Goal: Book appointment/travel/reservation

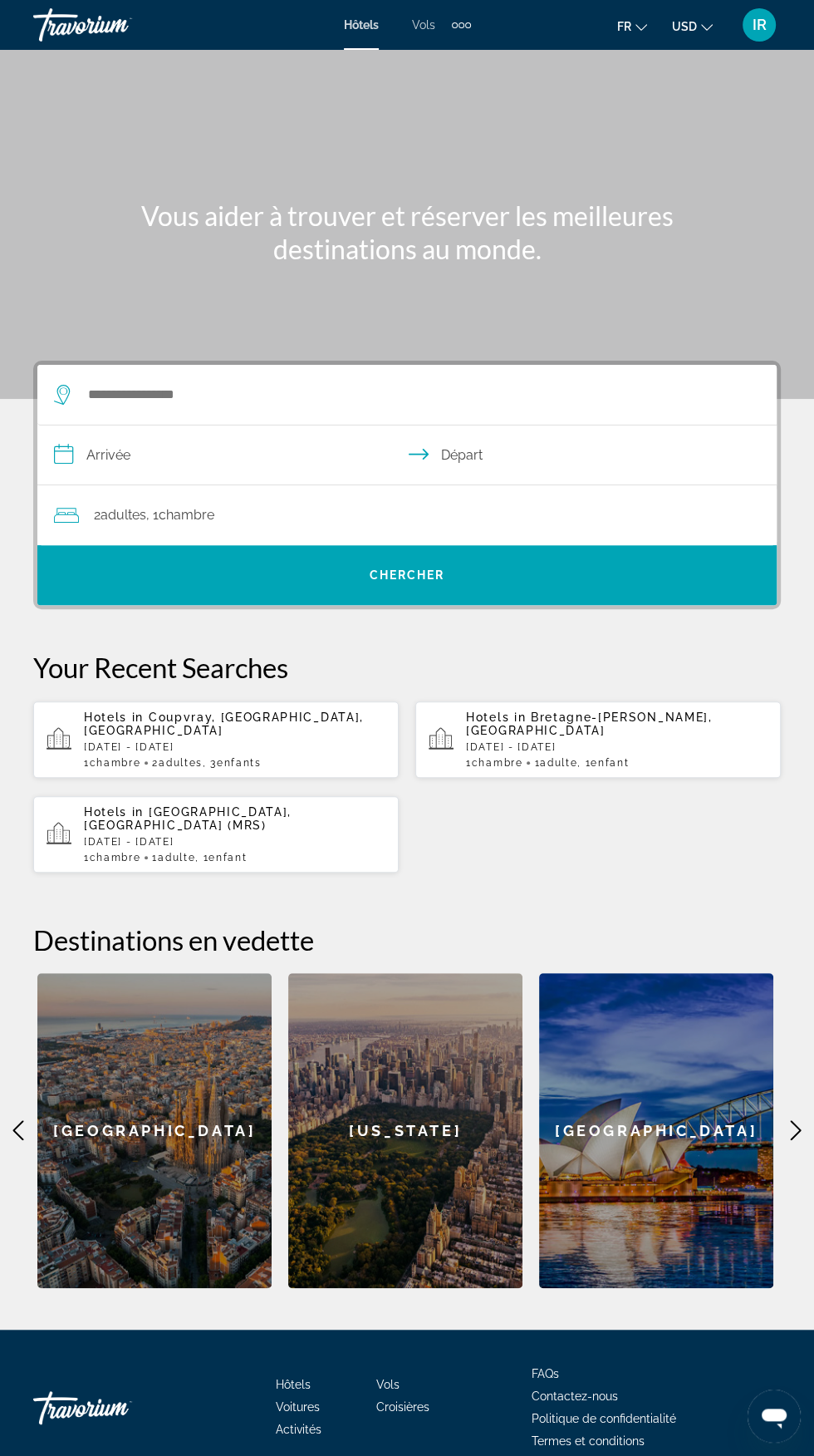
click at [694, 25] on span "USD" at bounding box center [685, 27] width 25 height 13
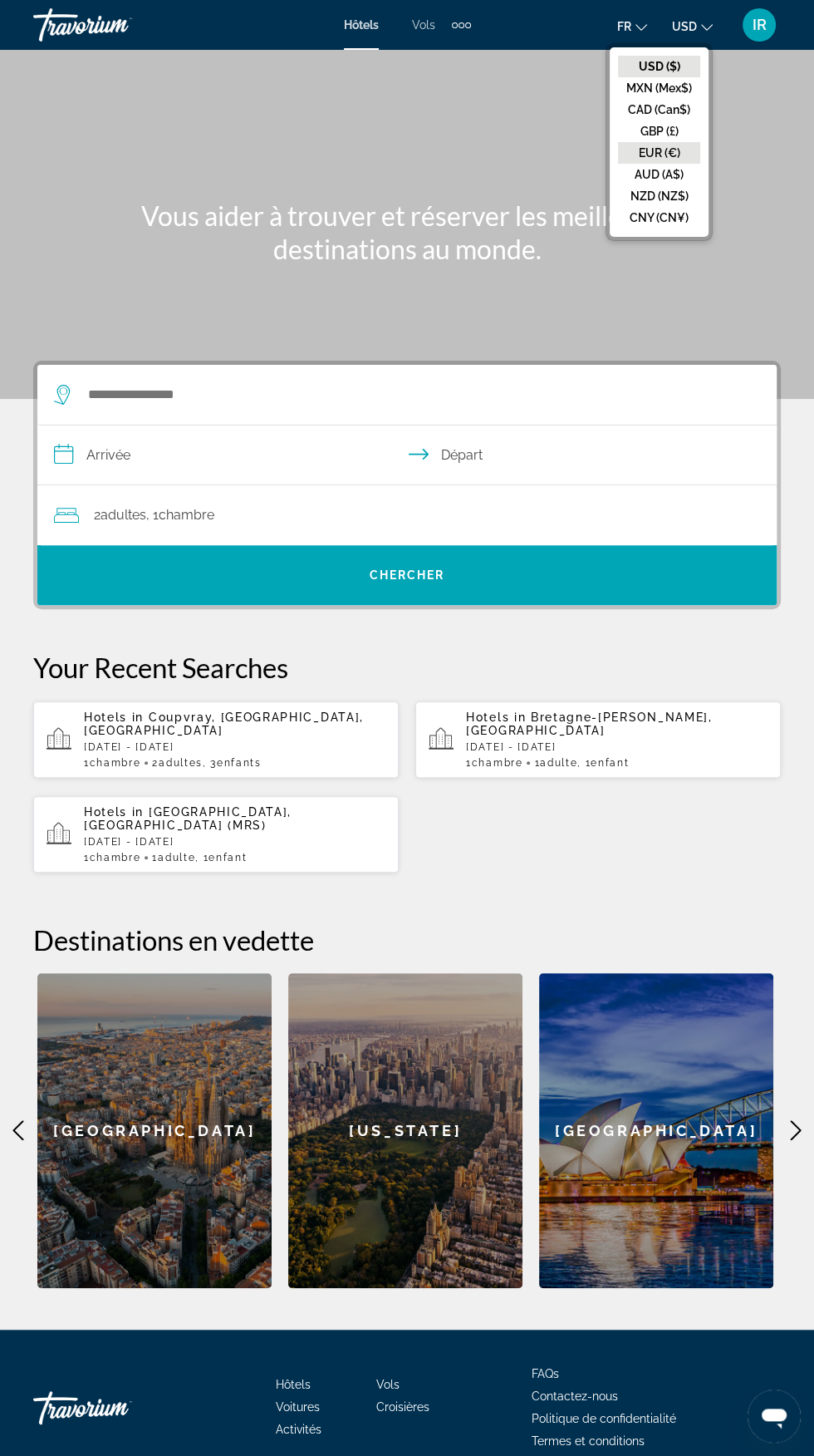
click at [655, 151] on button "EUR (€)" at bounding box center [659, 153] width 83 height 22
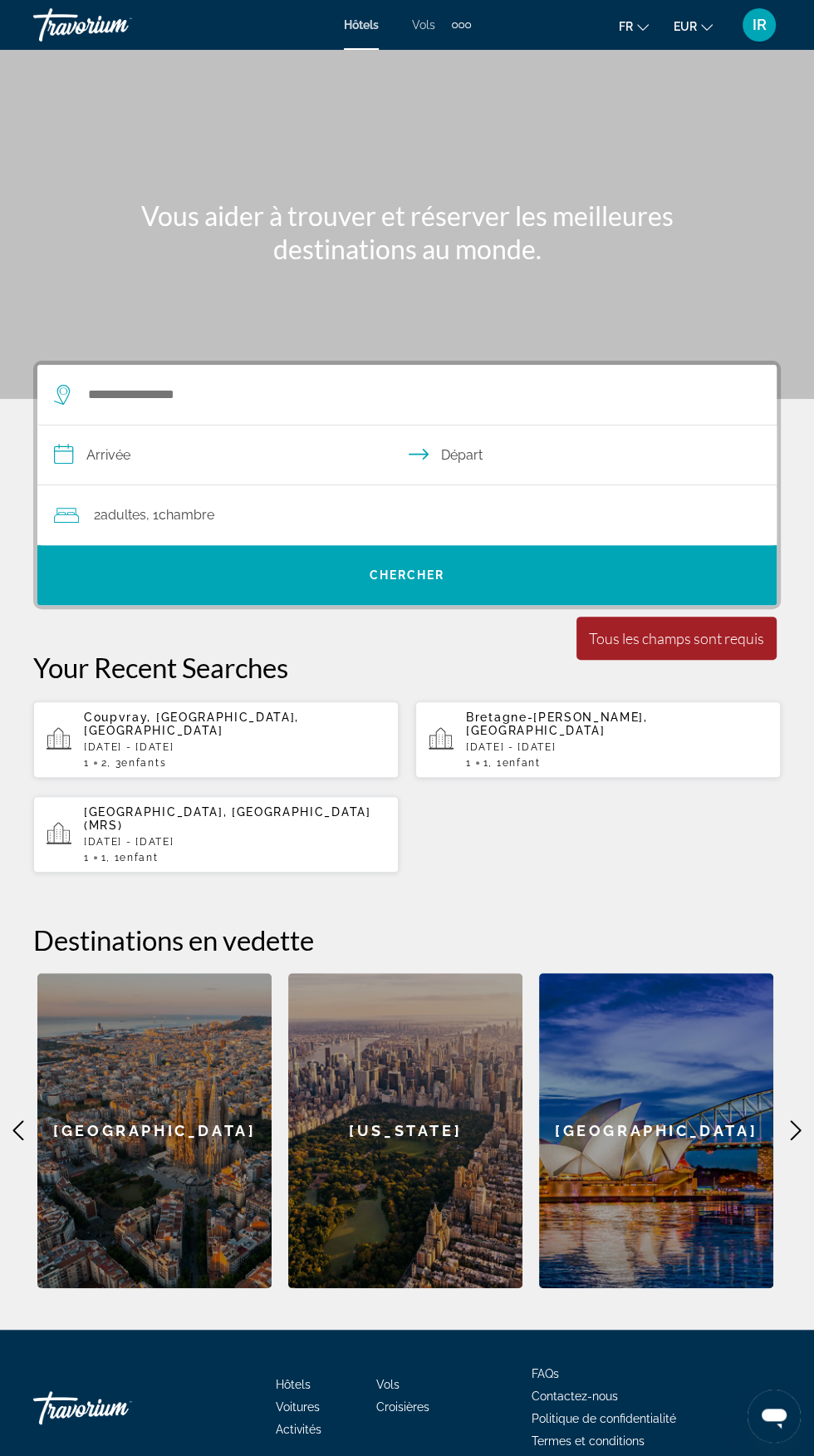
click at [466, 23] on div "Extra navigation items" at bounding box center [469, 26] width 6 height 6
click at [449, 111] on span "Activités" at bounding box center [431, 116] width 46 height 13
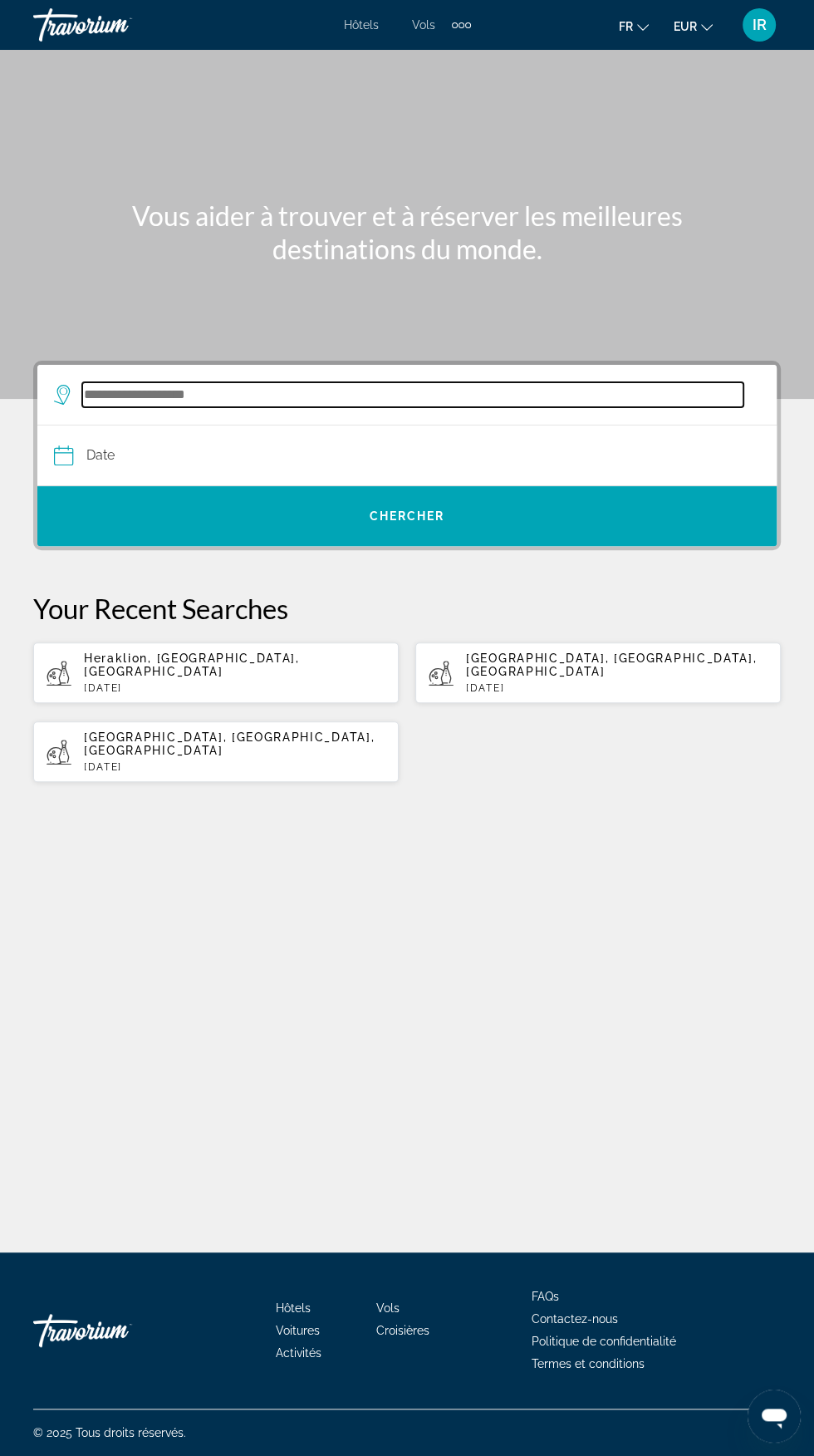
click at [439, 404] on input "Search destination" at bounding box center [413, 395] width 661 height 25
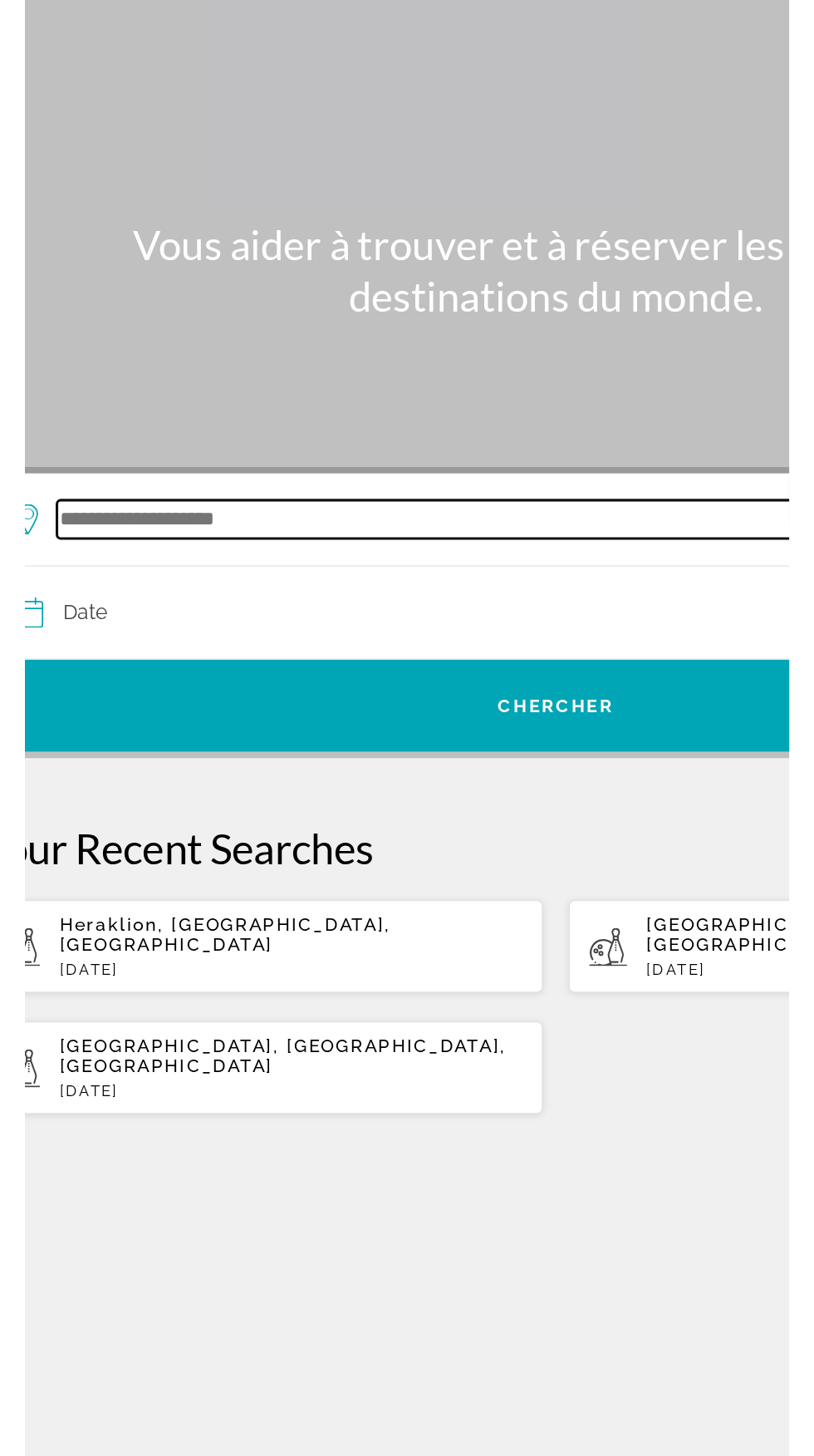
scroll to position [95, 0]
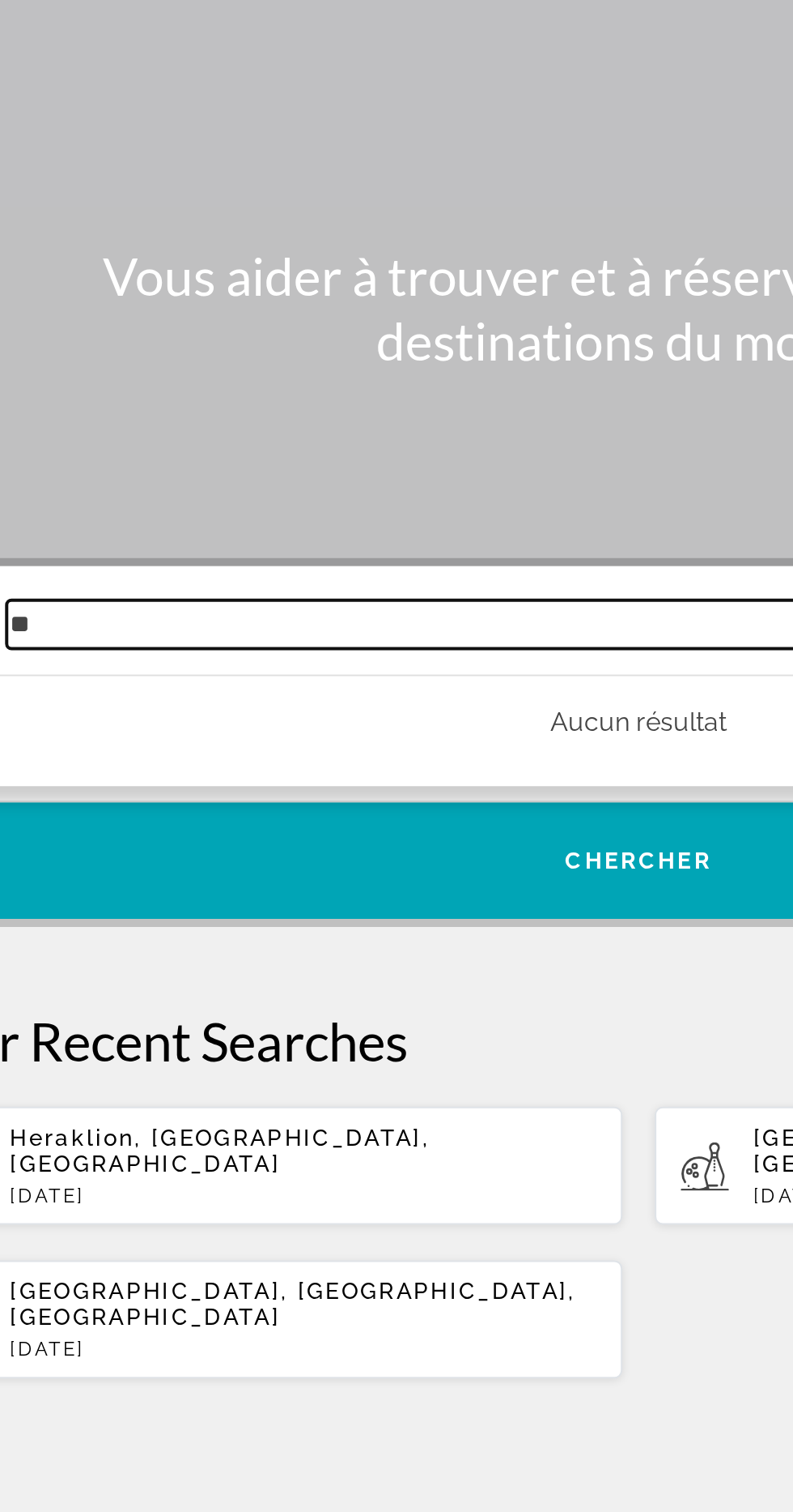
type input "*"
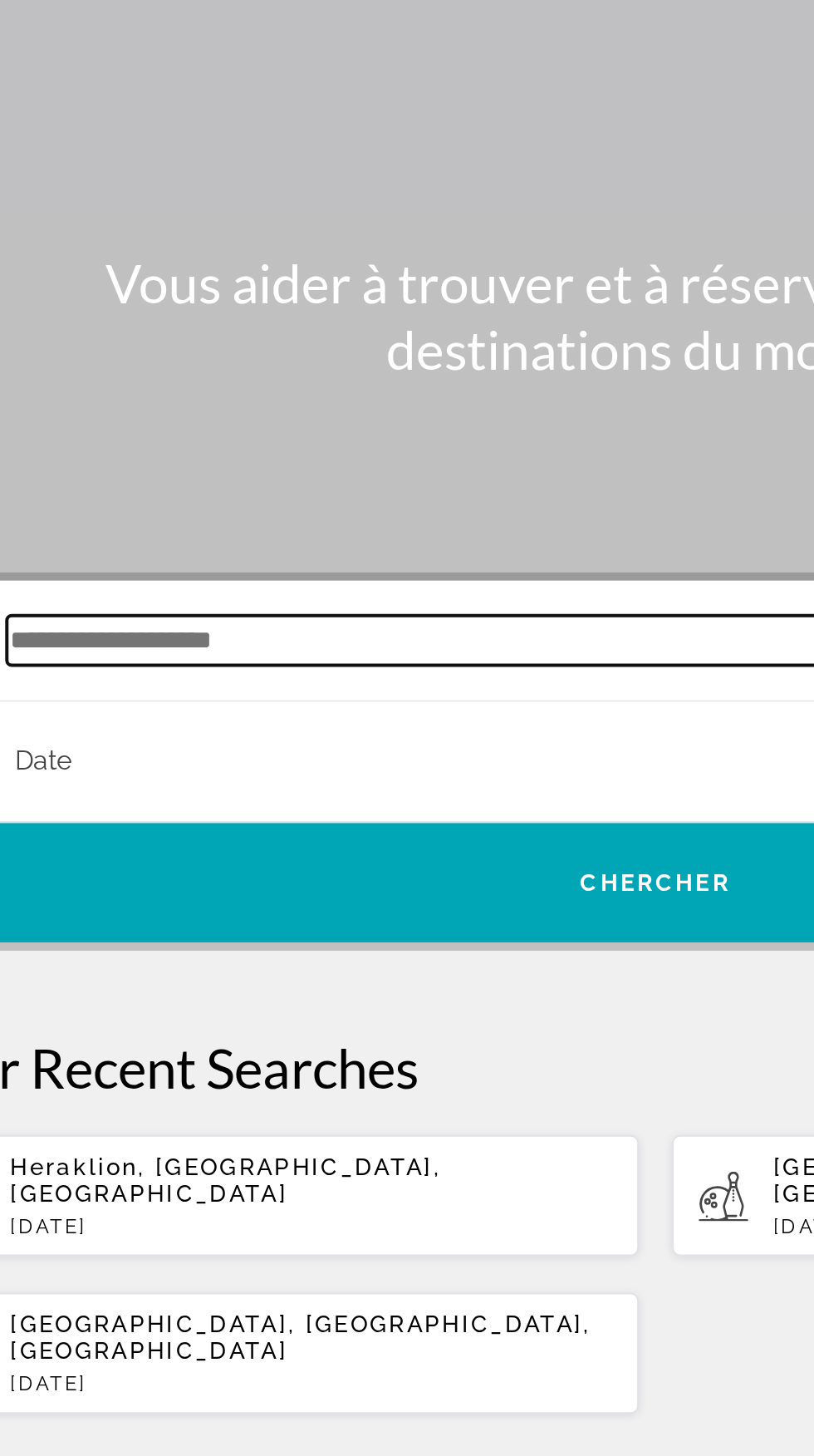
click at [373, 382] on input "Search destination" at bounding box center [413, 395] width 661 height 25
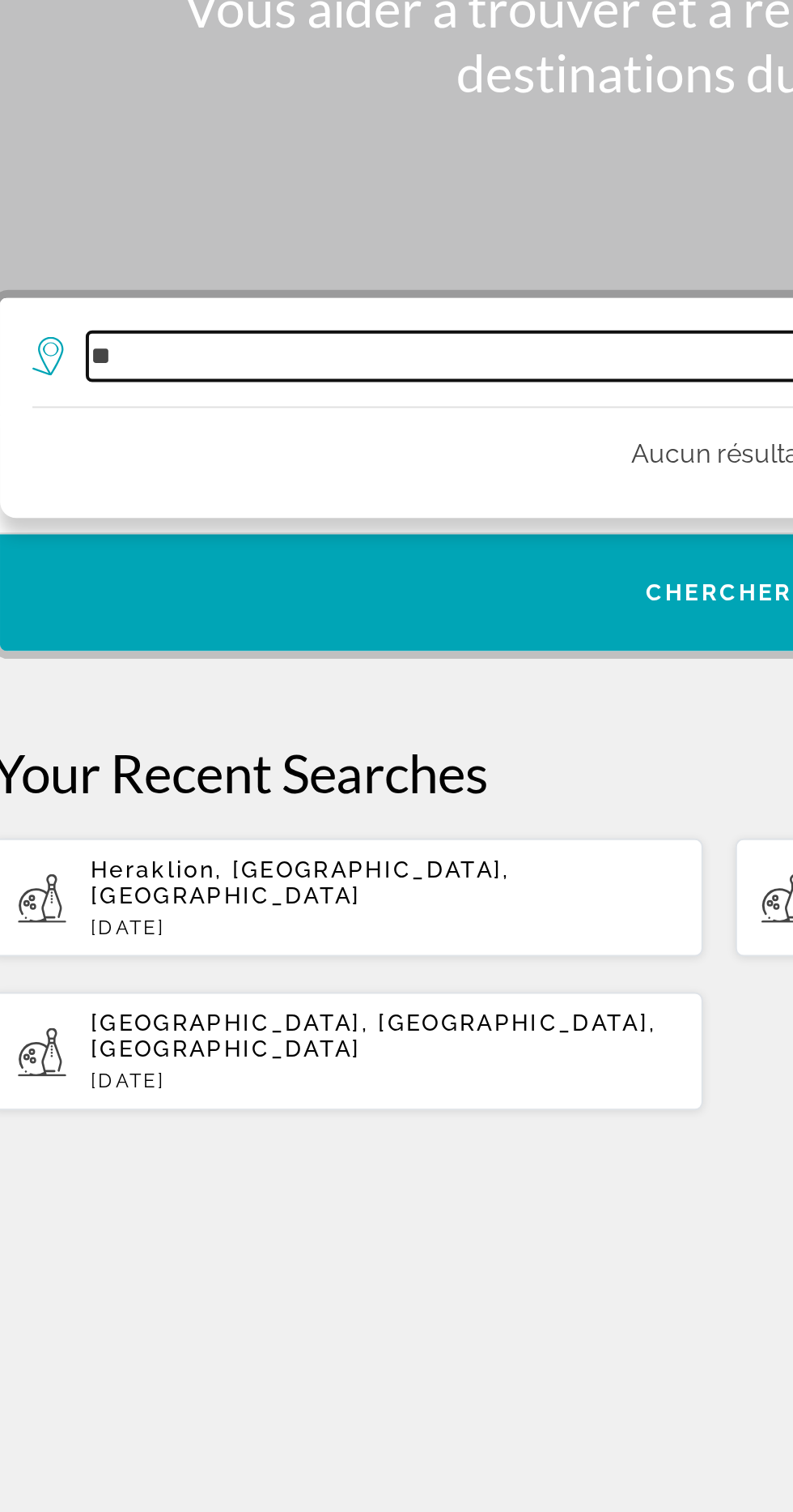
type input "*"
